Goal: Task Accomplishment & Management: Complete application form

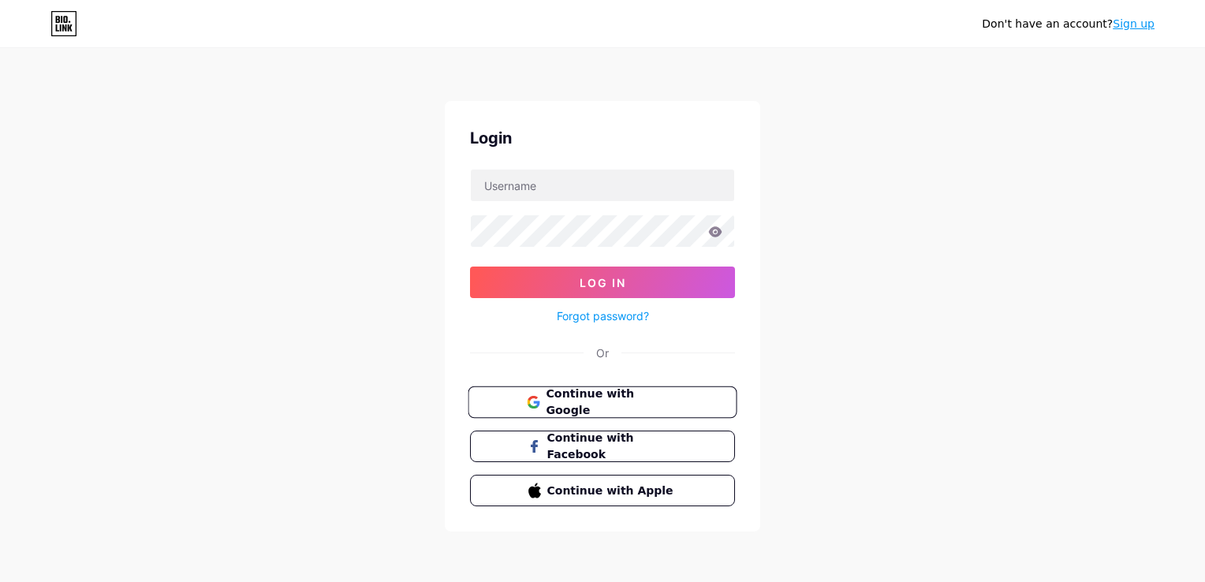
click at [628, 408] on button "Continue with Google" at bounding box center [602, 402] width 269 height 32
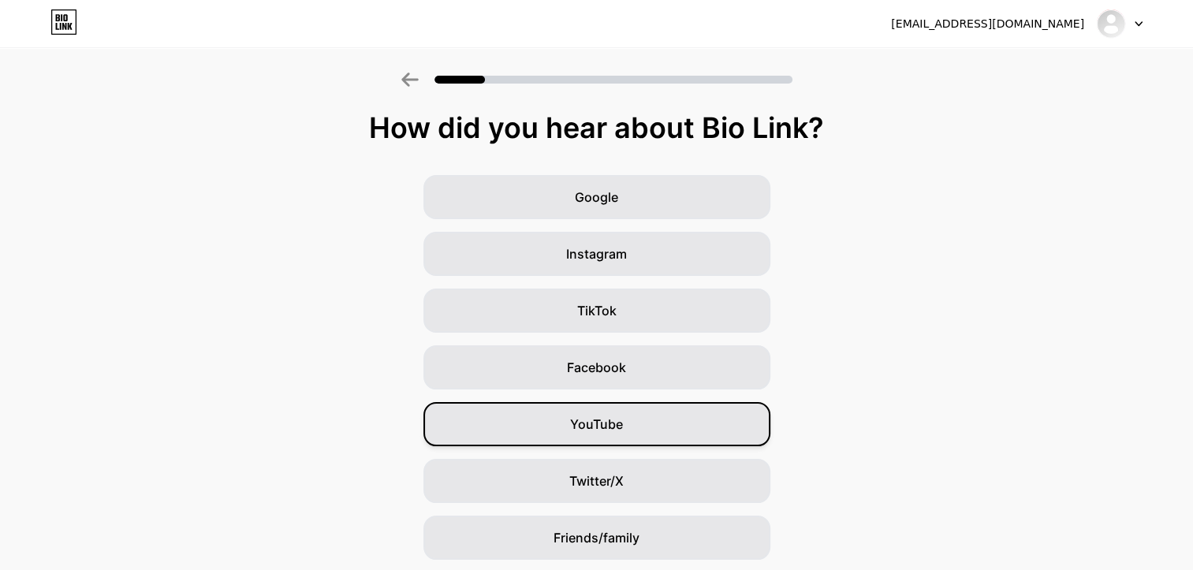
click at [621, 433] on span "YouTube" at bounding box center [596, 424] width 53 height 19
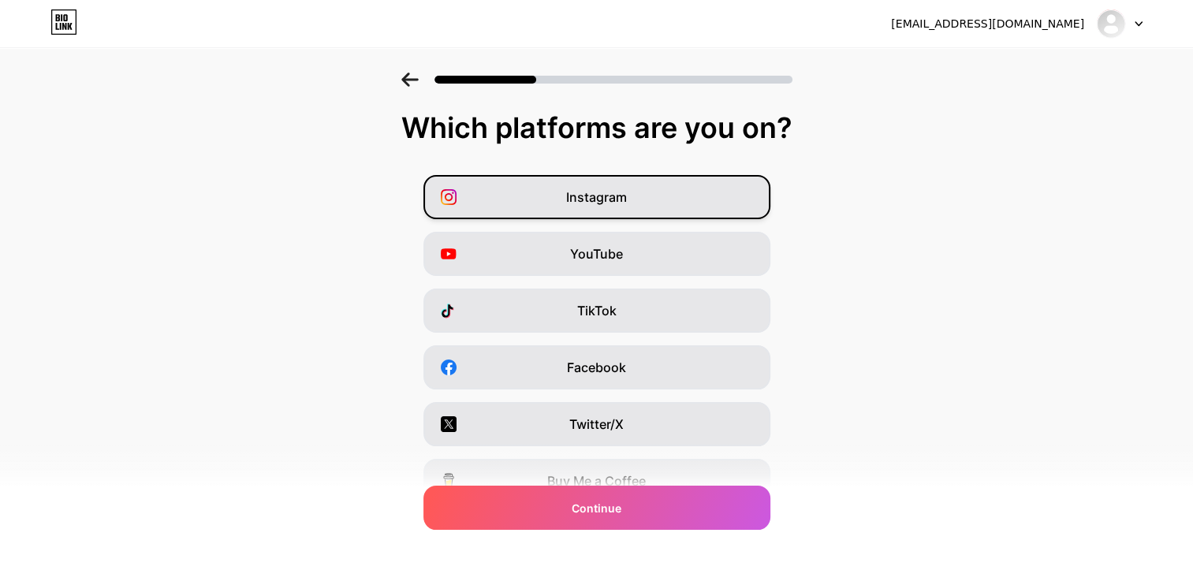
click at [668, 184] on div "Instagram" at bounding box center [596, 197] width 347 height 44
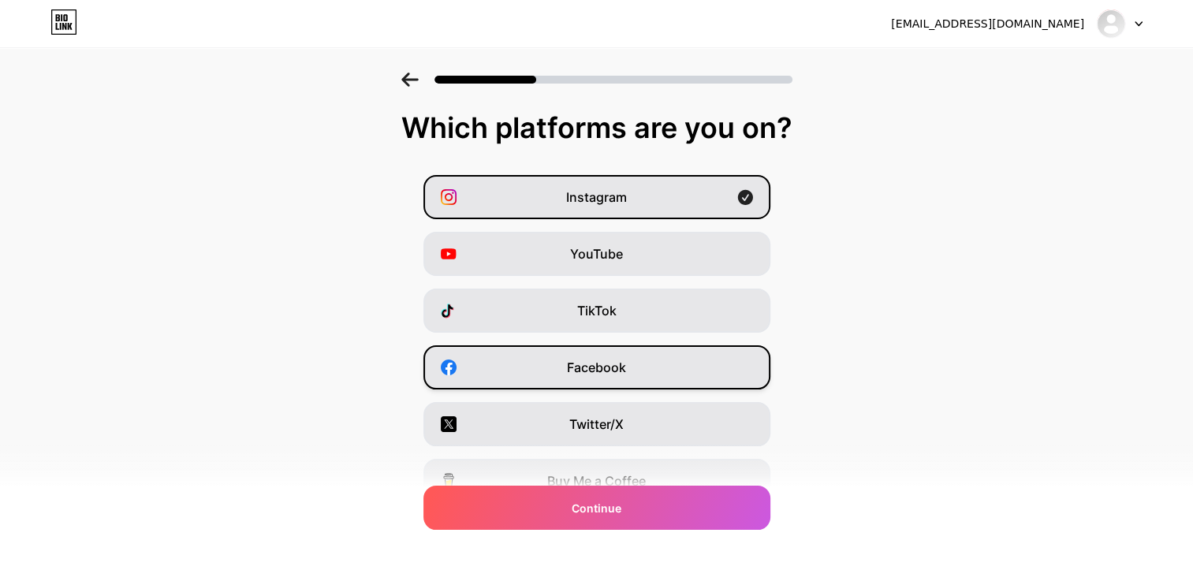
click at [654, 374] on div "Facebook" at bounding box center [596, 367] width 347 height 44
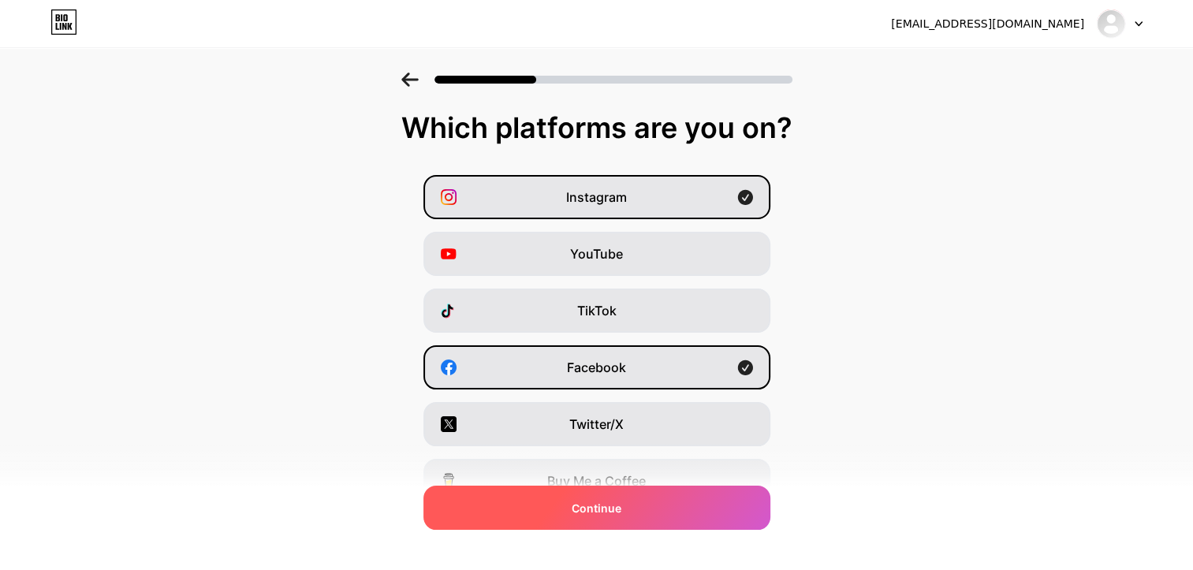
click at [664, 490] on div "Continue" at bounding box center [596, 508] width 347 height 44
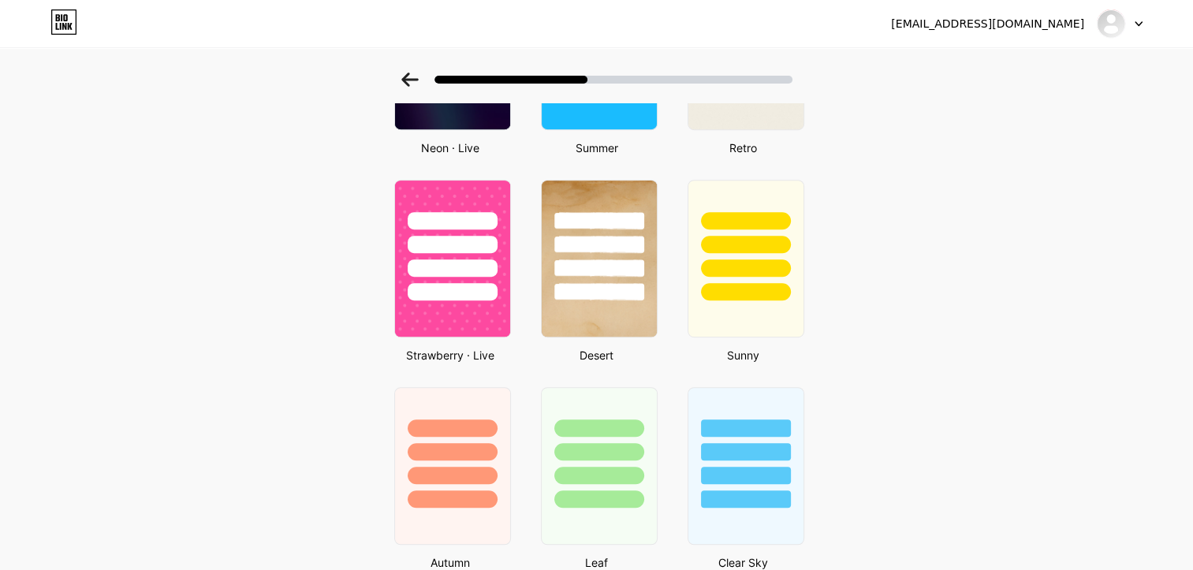
scroll to position [751, 0]
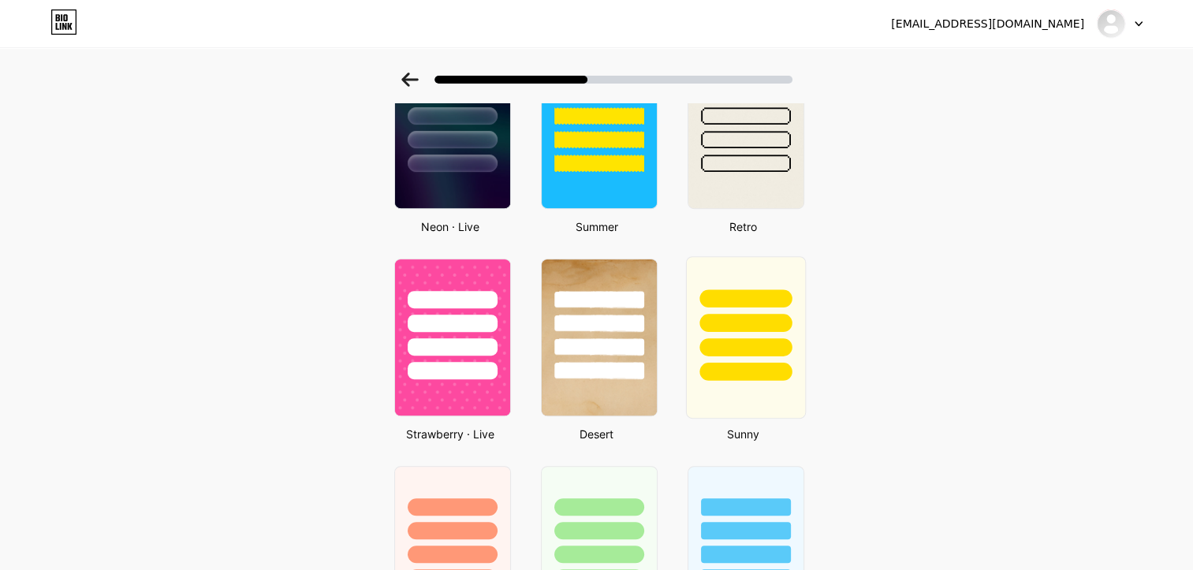
click at [766, 322] on div at bounding box center [745, 323] width 92 height 18
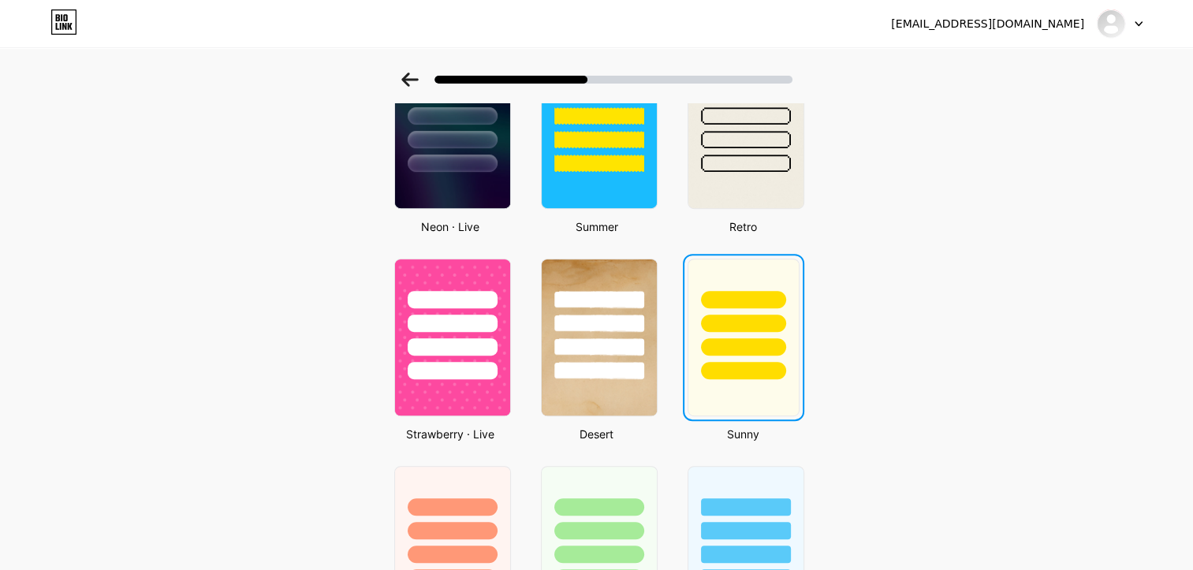
scroll to position [0, 0]
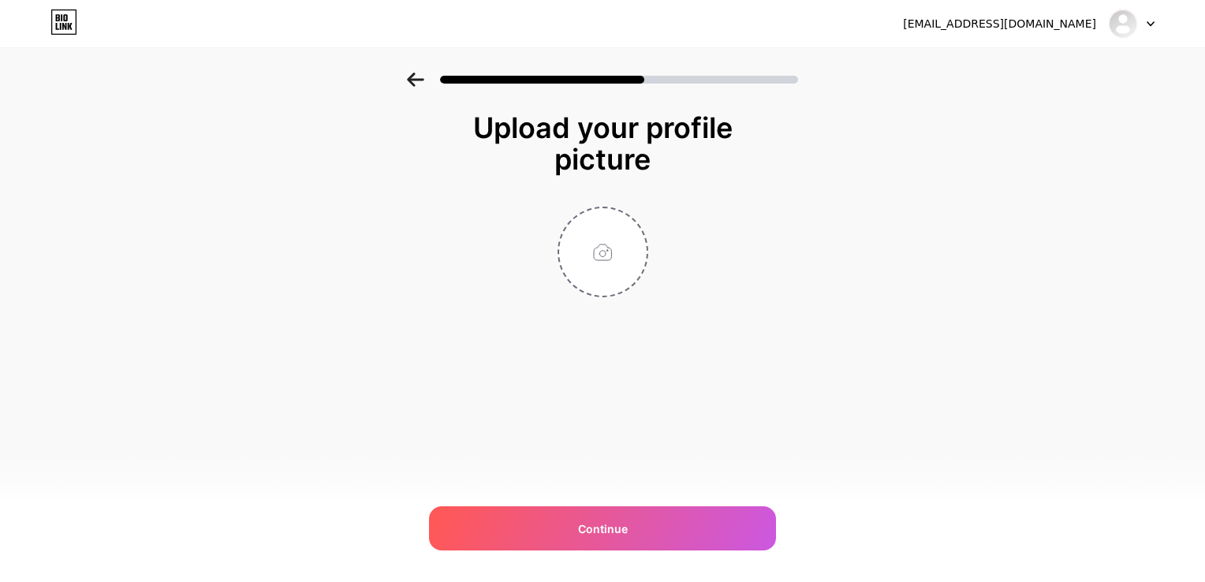
click at [413, 74] on icon at bounding box center [415, 80] width 17 height 14
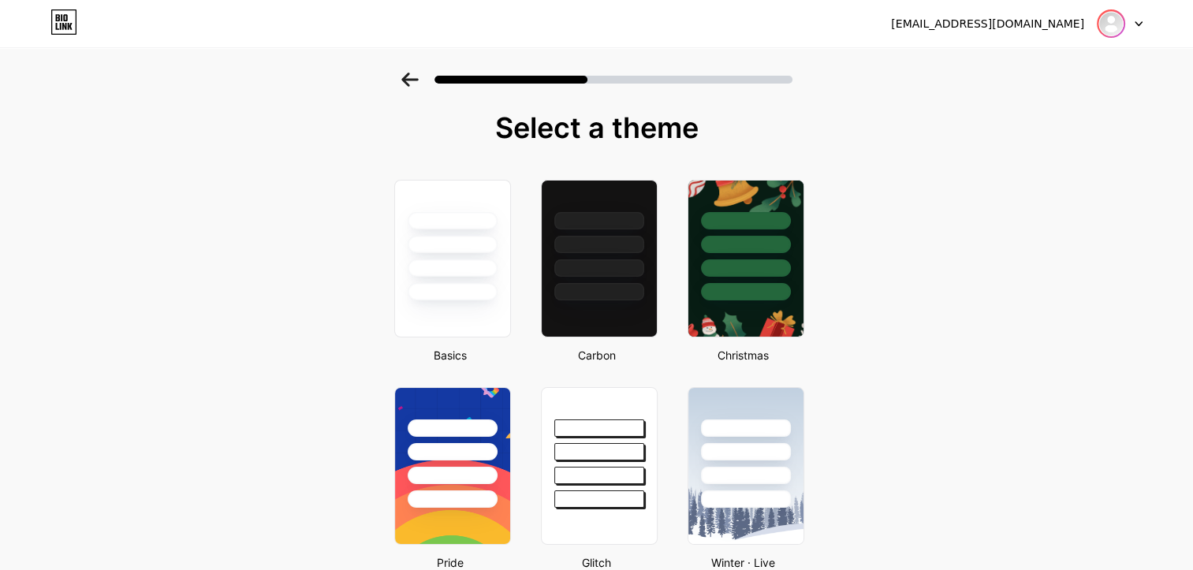
click at [1098, 24] on img at bounding box center [1110, 23] width 25 height 25
click at [1113, 21] on img at bounding box center [1110, 23] width 25 height 25
click at [419, 76] on icon at bounding box center [409, 80] width 17 height 14
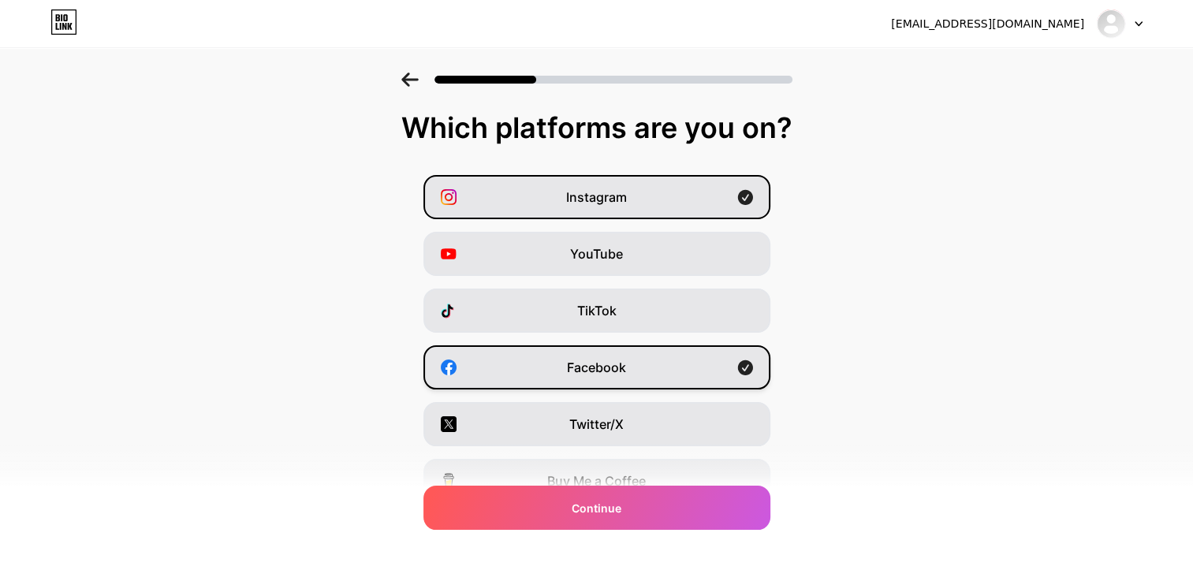
click at [752, 364] on icon at bounding box center [744, 367] width 15 height 15
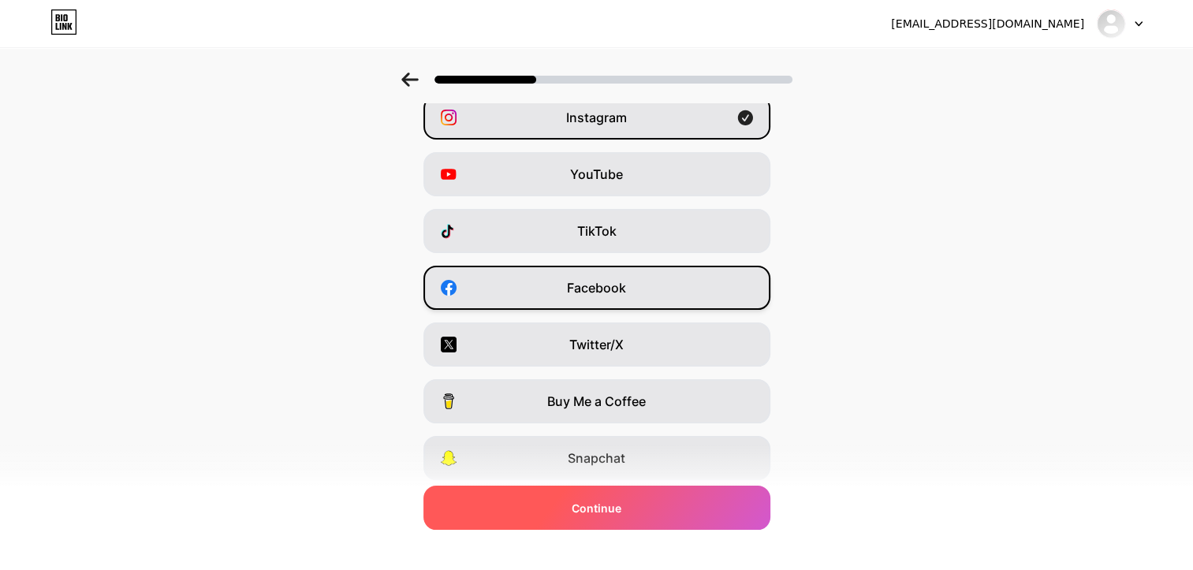
scroll to position [188, 0]
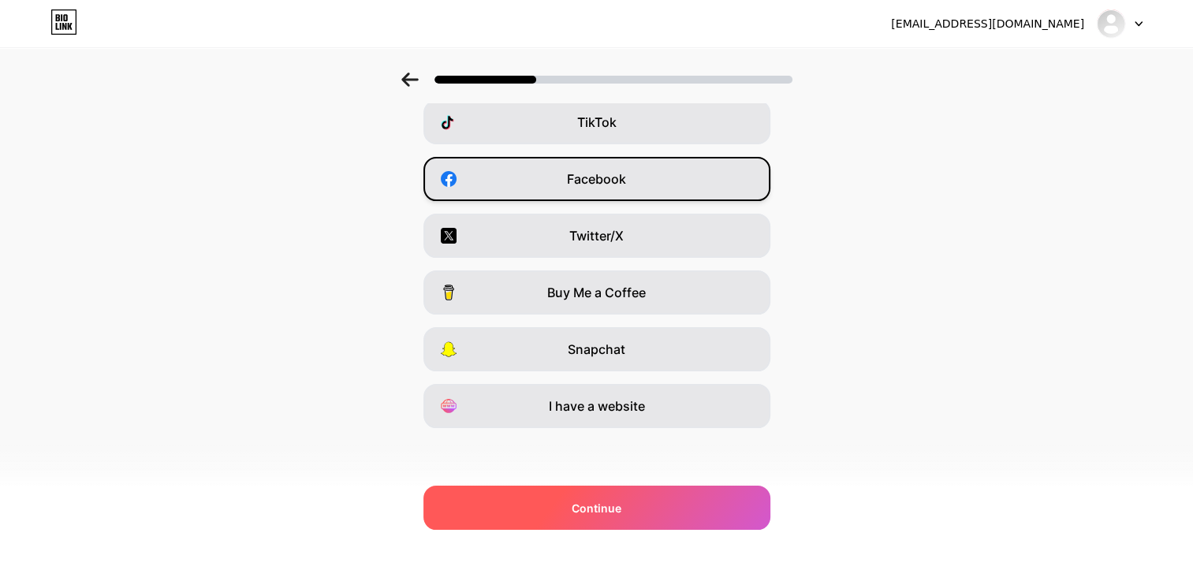
click at [659, 509] on div "Continue" at bounding box center [596, 508] width 347 height 44
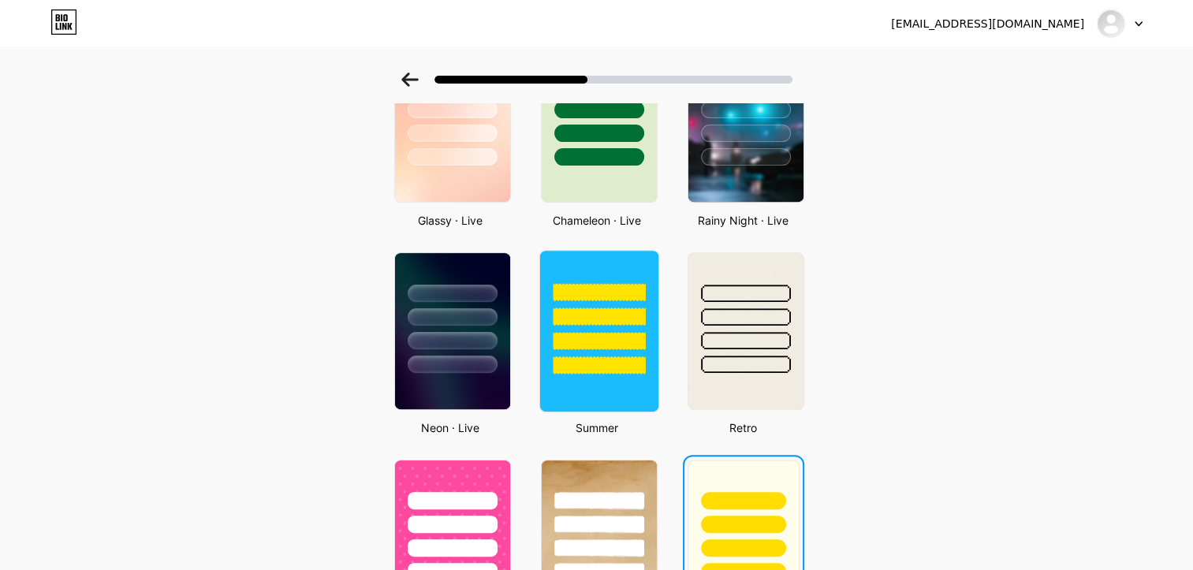
scroll to position [552, 0]
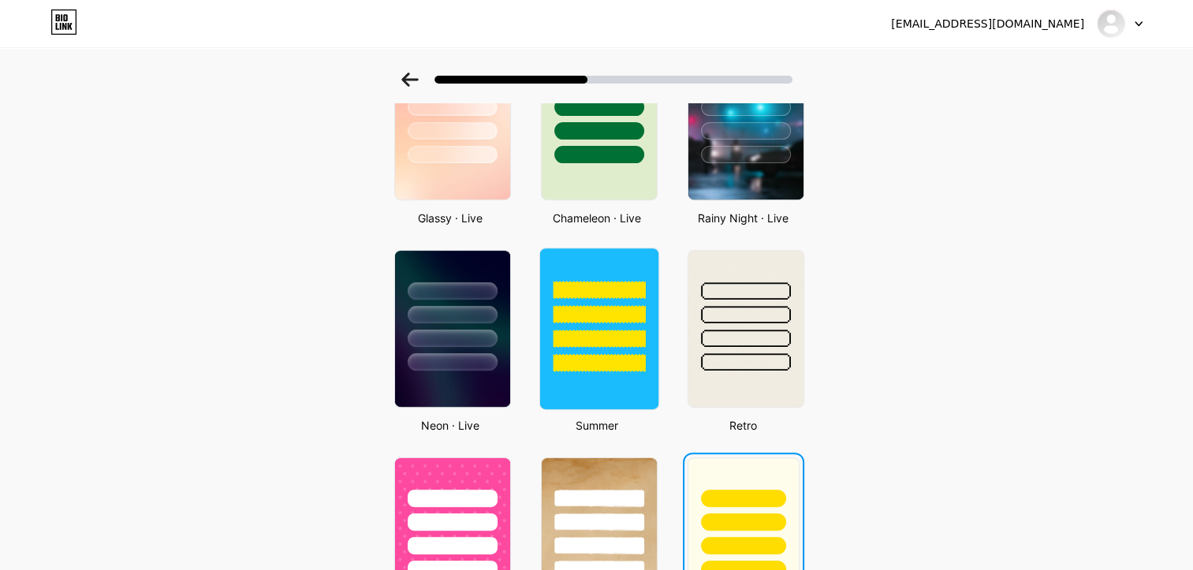
click at [604, 365] on div at bounding box center [599, 363] width 92 height 18
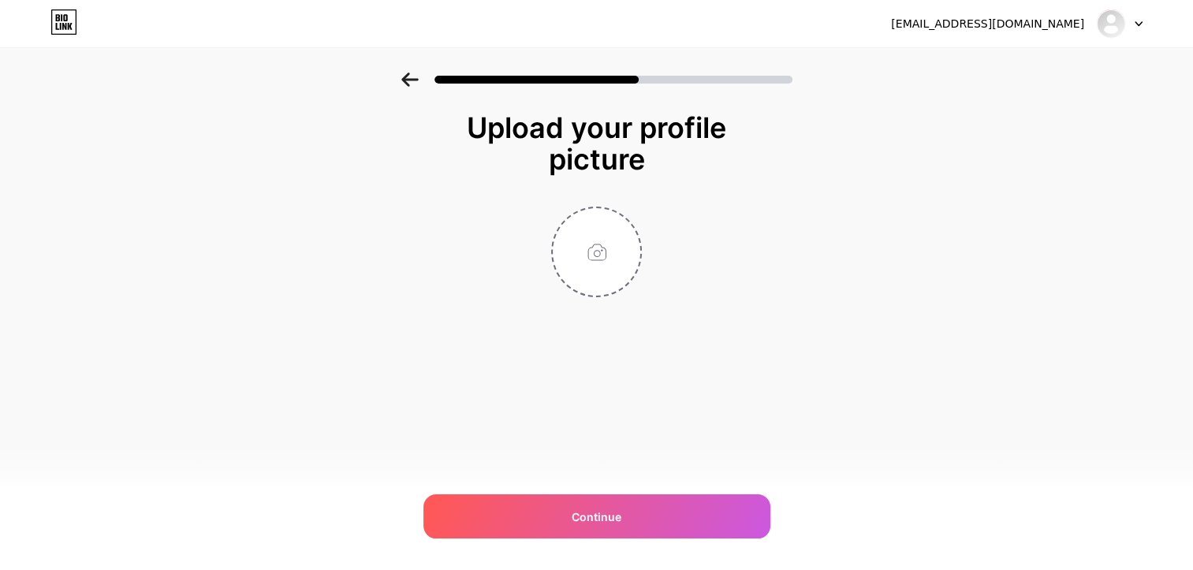
scroll to position [0, 0]
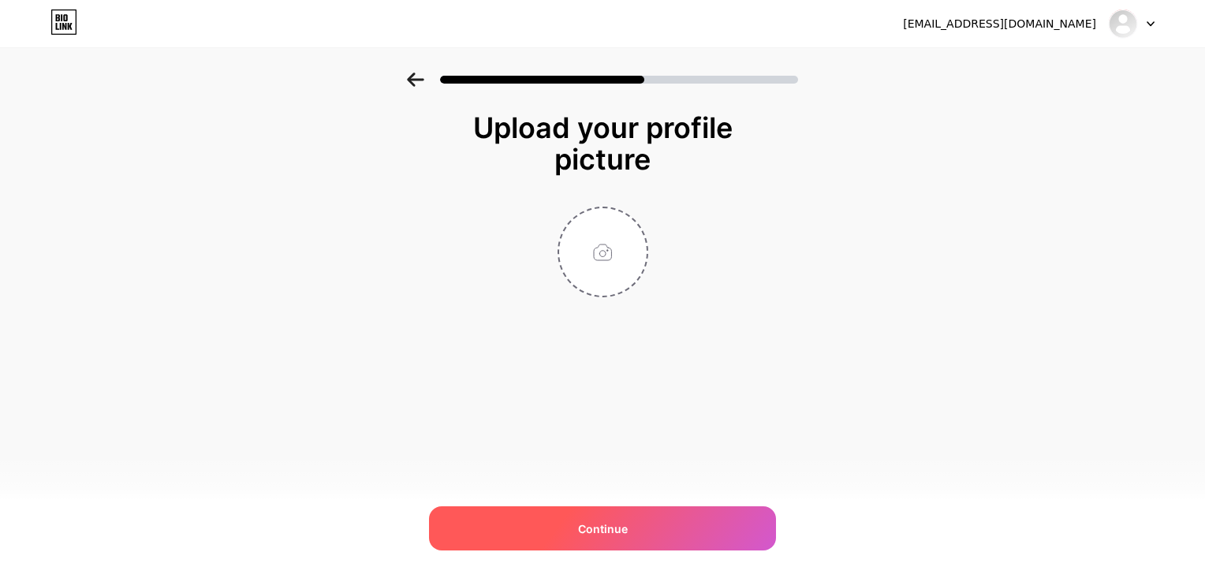
click at [598, 518] on div "Continue" at bounding box center [602, 528] width 347 height 44
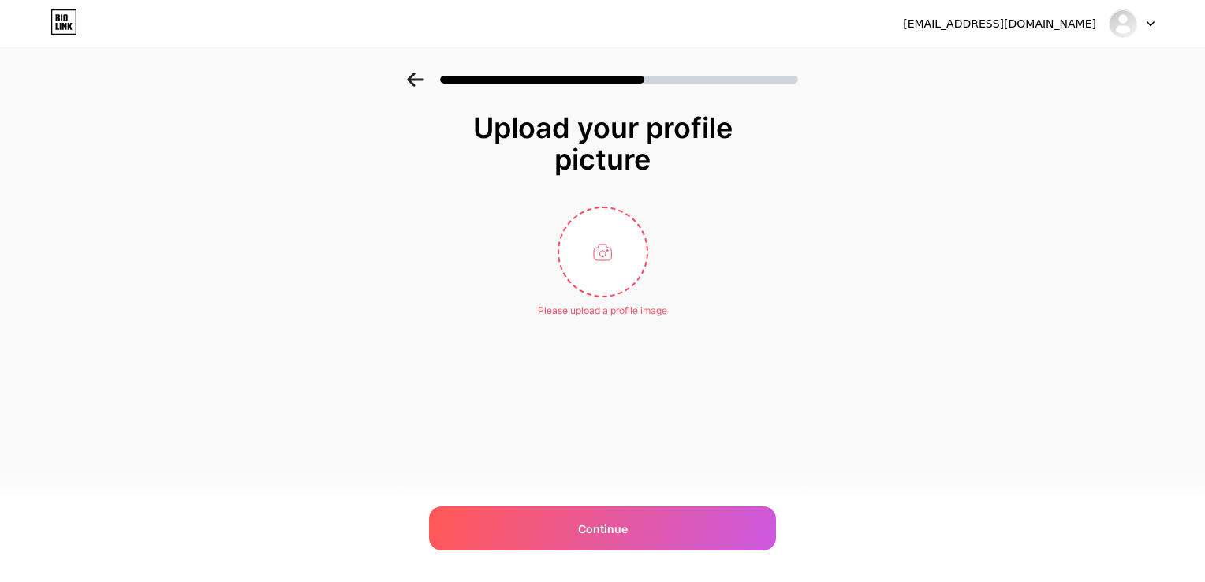
drag, startPoint x: 593, startPoint y: 266, endPoint x: 505, endPoint y: 289, distance: 91.2
click at [495, 293] on div "Please upload a profile image" at bounding box center [602, 262] width 315 height 111
click at [587, 313] on div "Please upload a profile image" at bounding box center [602, 311] width 129 height 14
click at [587, 250] on input "file" at bounding box center [603, 252] width 88 height 88
type input "C:\fakepath\Το κείμενο της παραγράφου σας (3).png"
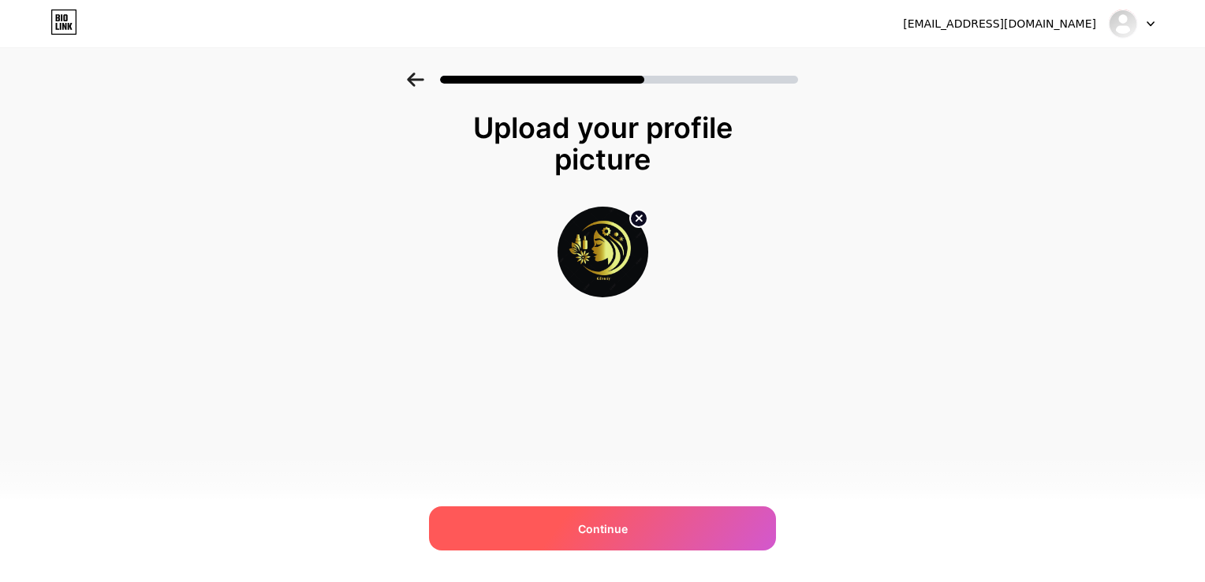
click at [654, 526] on div "Continue" at bounding box center [602, 528] width 347 height 44
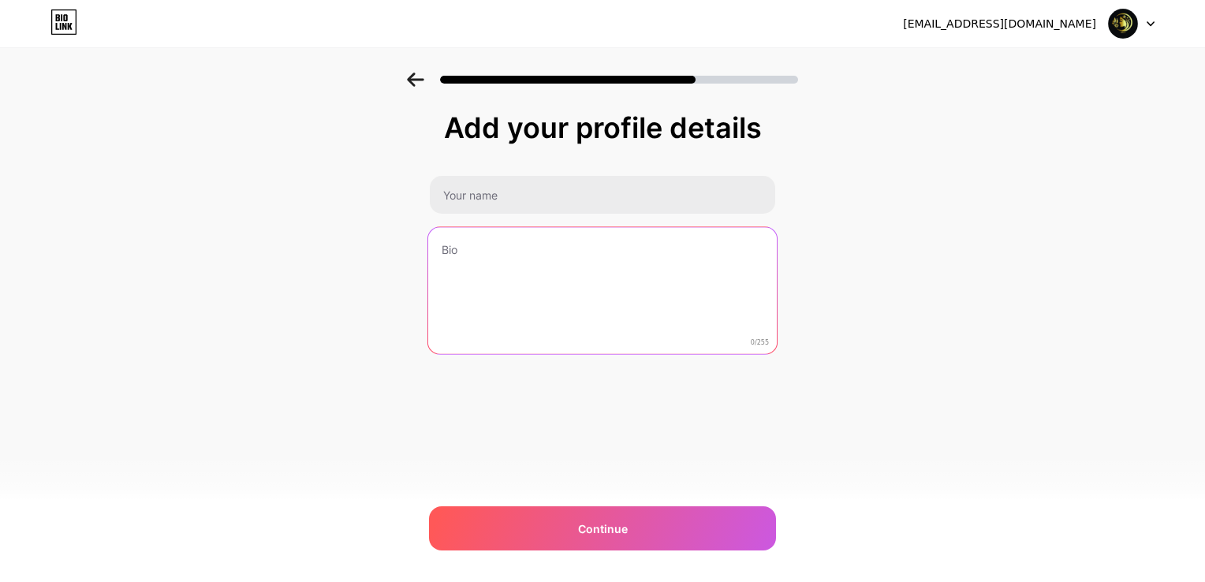
click at [566, 254] on textarea at bounding box center [602, 291] width 348 height 129
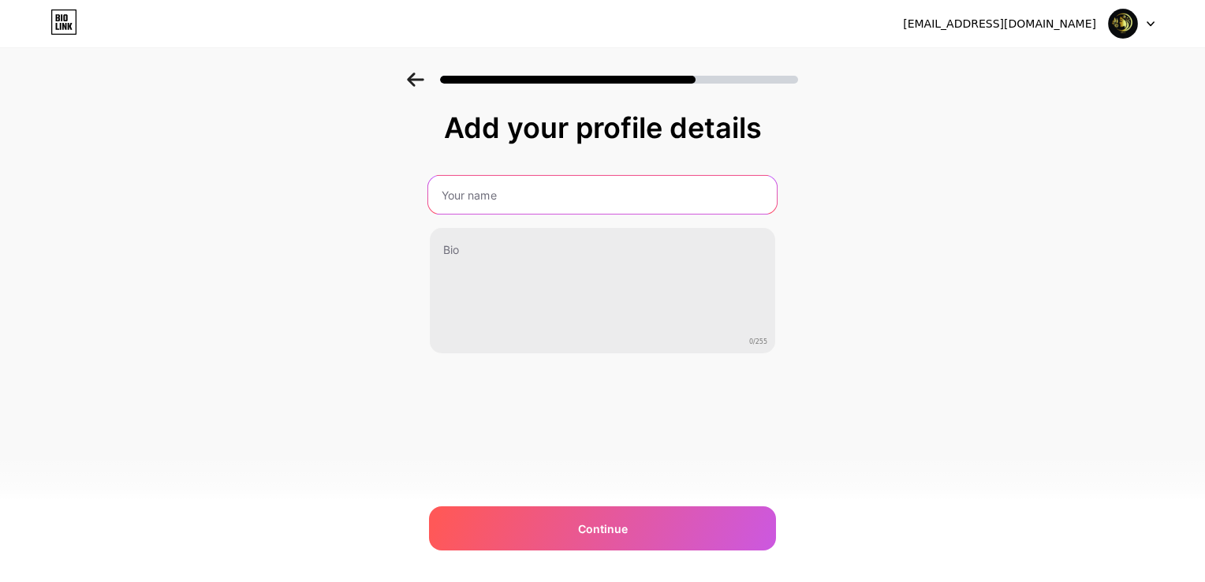
click at [550, 188] on input "text" at bounding box center [602, 195] width 348 height 38
type input "e"
type input "Elgloss"
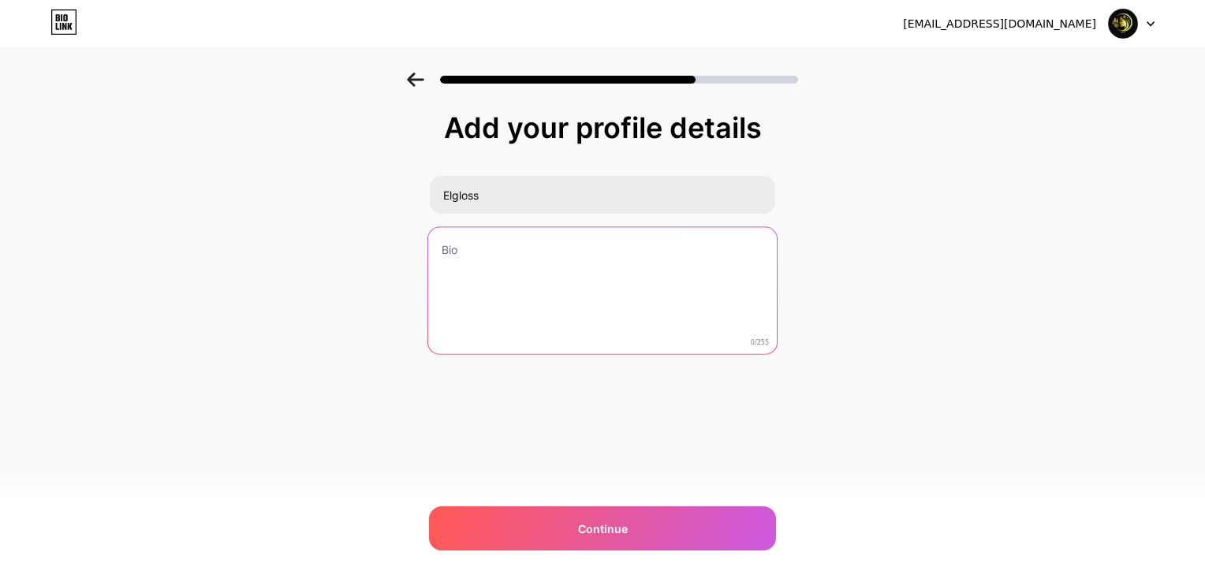
click at [570, 270] on textarea at bounding box center [602, 291] width 348 height 129
click at [645, 311] on textarea at bounding box center [602, 291] width 348 height 129
paste textarea "Glowing skin starts here 🌿 Discover natural beauty products & self-care essenti…"
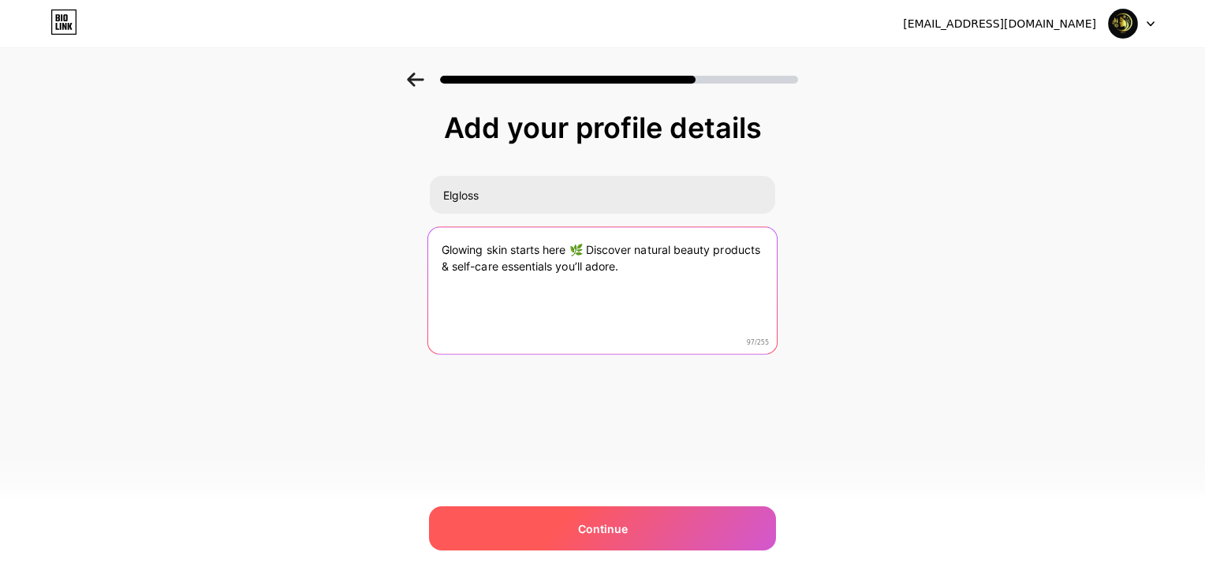
type textarea "Glowing skin starts here 🌿 Discover natural beauty products & self-care essenti…"
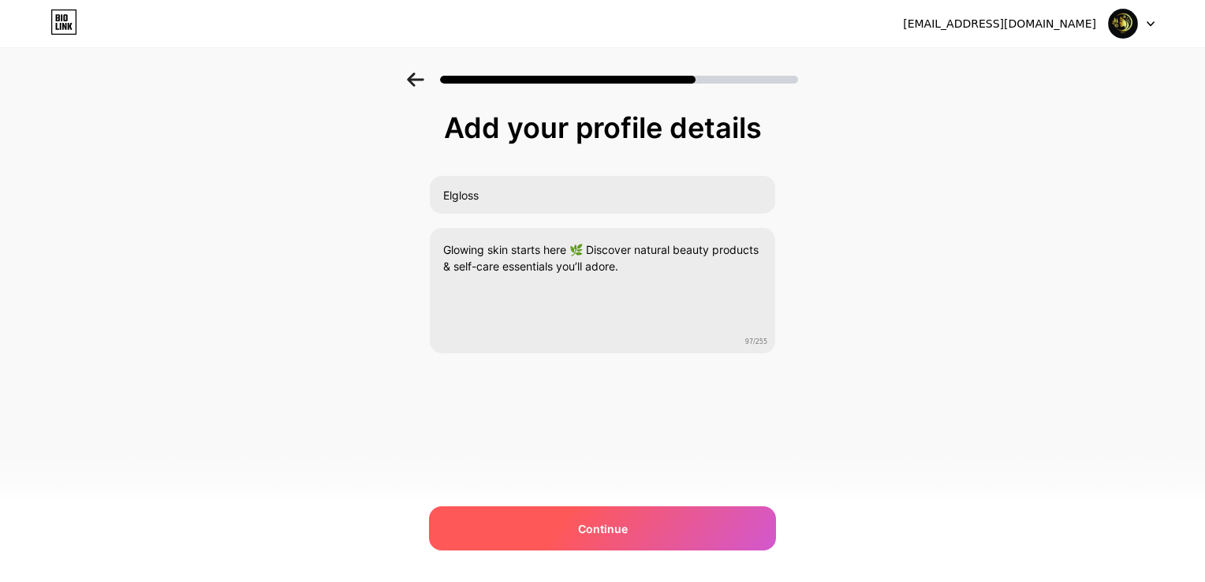
click at [640, 516] on div "Continue" at bounding box center [602, 528] width 347 height 44
